Goal: Check status: Check status

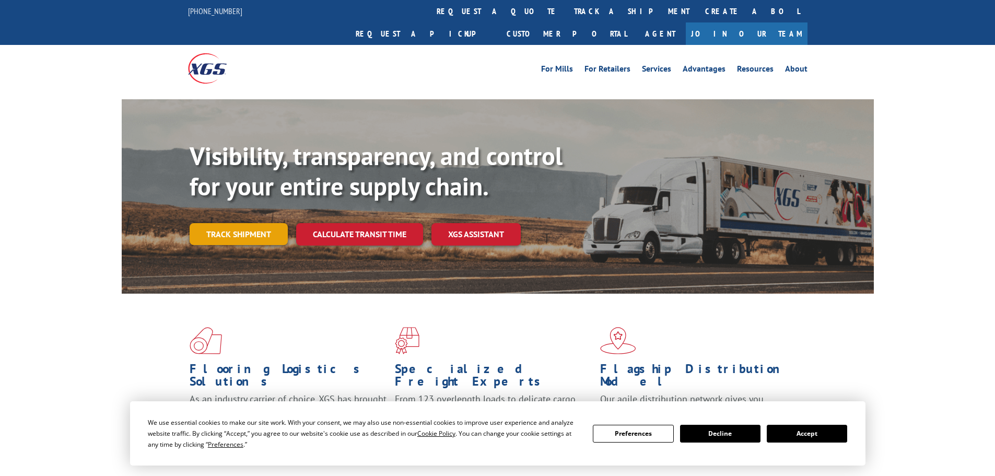
click at [235, 223] on link "Track shipment" at bounding box center [239, 234] width 98 height 22
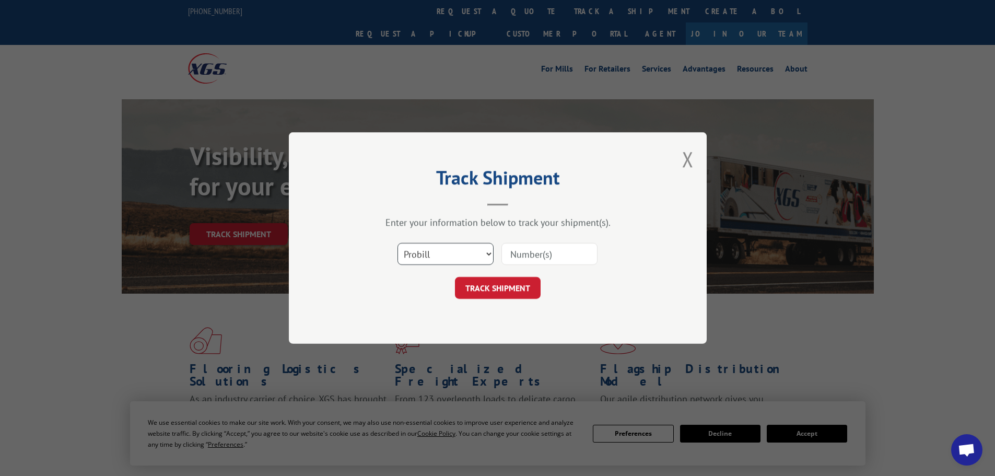
click at [447, 255] on select "Select category... Probill BOL PO" at bounding box center [446, 254] width 96 height 22
select select "po"
click at [398, 243] on select "Select category... Probill BOL PO" at bounding box center [446, 254] width 96 height 22
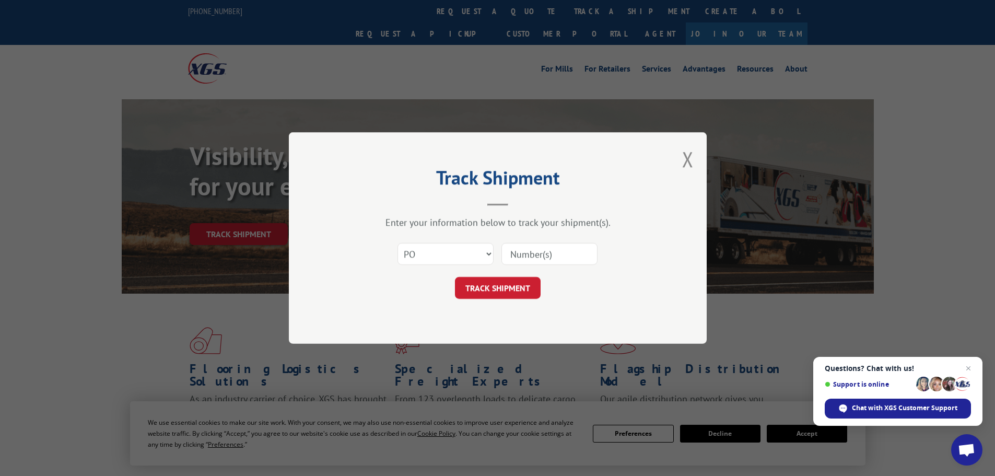
click at [574, 261] on input at bounding box center [550, 254] width 96 height 22
click at [572, 257] on input at bounding box center [550, 254] width 96 height 22
click at [552, 250] on input at bounding box center [550, 254] width 96 height 22
paste input "87508121"
type input "87508121"
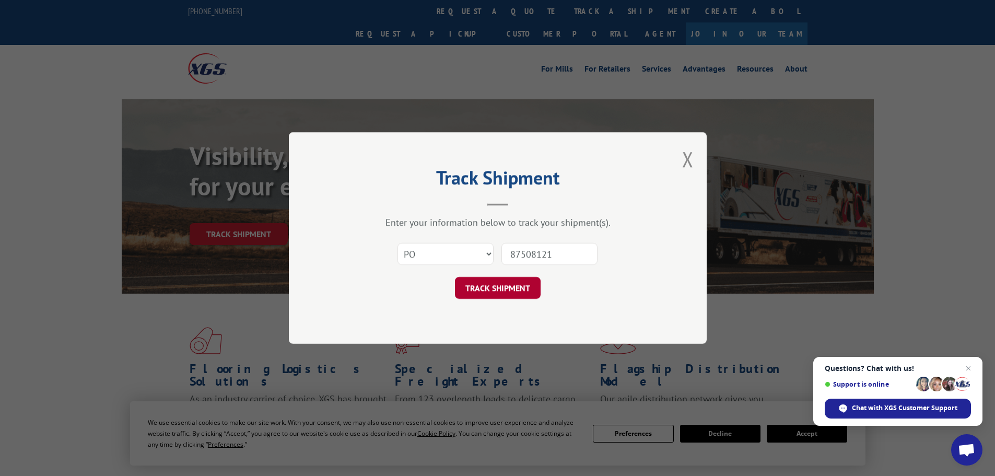
click at [486, 291] on button "TRACK SHIPMENT" at bounding box center [498, 288] width 86 height 22
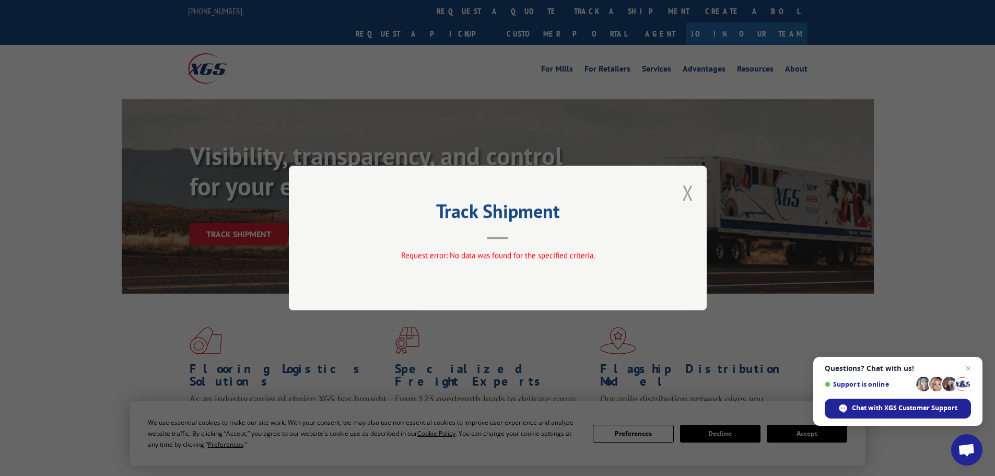
click at [686, 193] on button "Close modal" at bounding box center [687, 193] width 11 height 28
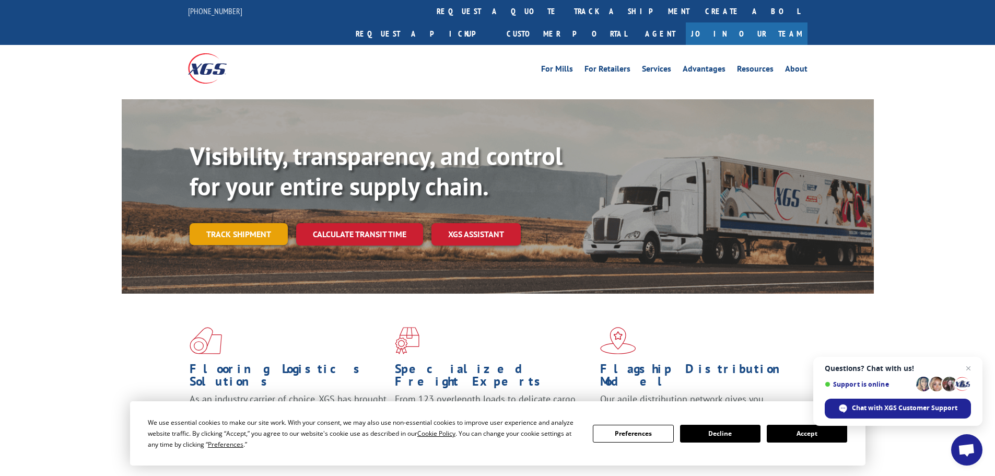
click at [261, 223] on link "Track shipment" at bounding box center [239, 234] width 98 height 22
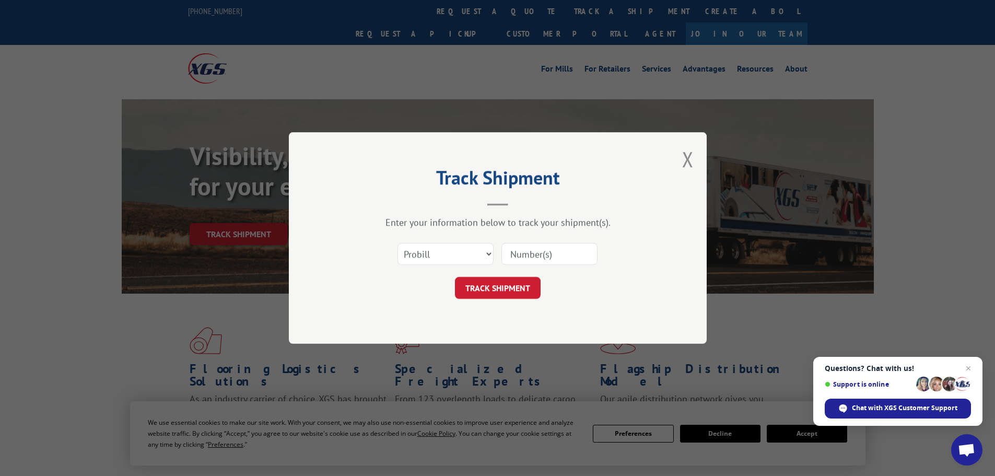
click at [528, 253] on input at bounding box center [550, 254] width 96 height 22
paste input "87508121"
type input "87508121"
click at [488, 291] on button "TRACK SHIPMENT" at bounding box center [498, 288] width 86 height 22
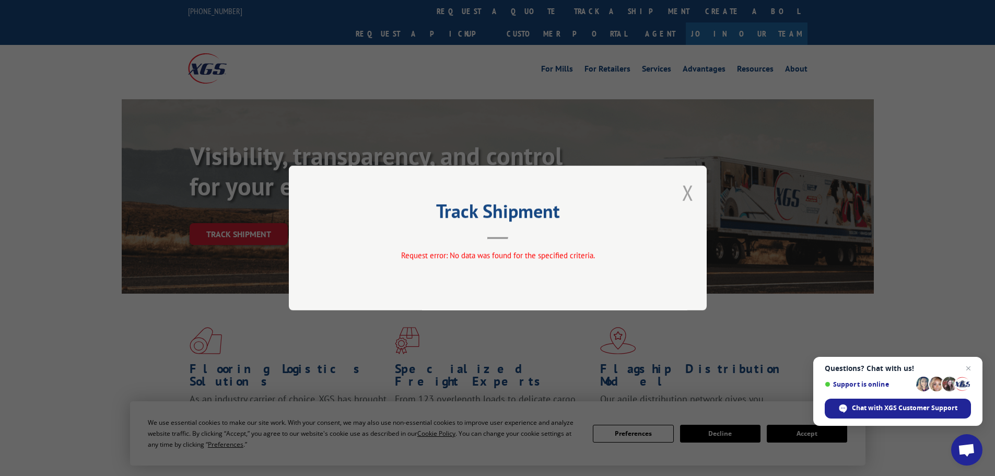
click at [691, 195] on button "Close modal" at bounding box center [687, 193] width 11 height 28
